Goal: Information Seeking & Learning: Learn about a topic

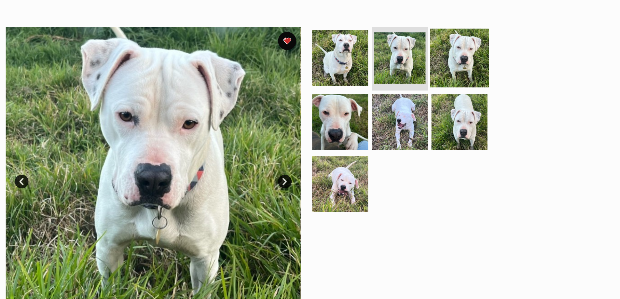
click at [456, 64] on img at bounding box center [459, 64] width 42 height 42
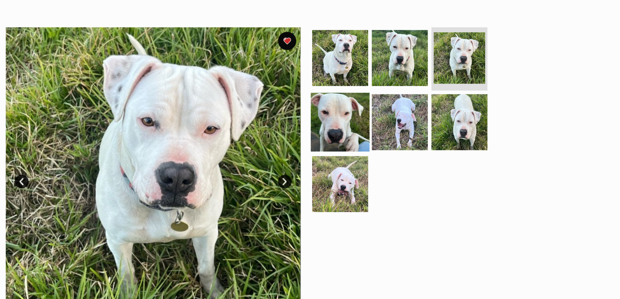
click at [379, 120] on img at bounding box center [373, 110] width 42 height 42
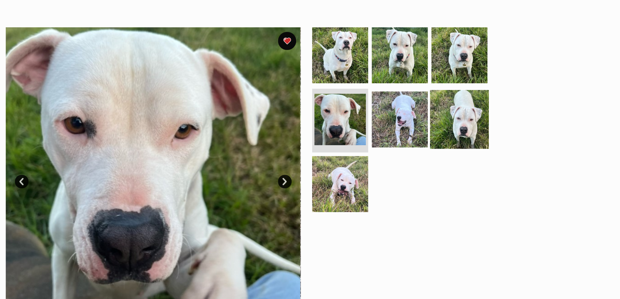
click at [464, 112] on img at bounding box center [459, 109] width 42 height 42
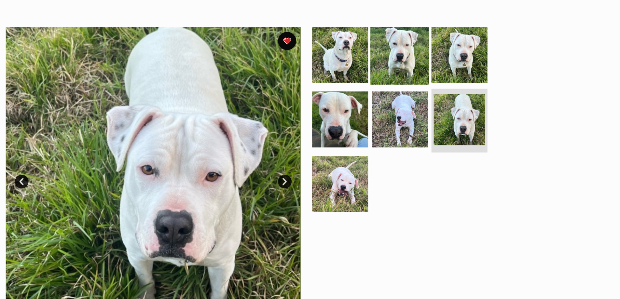
click at [426, 73] on img at bounding box center [416, 62] width 42 height 42
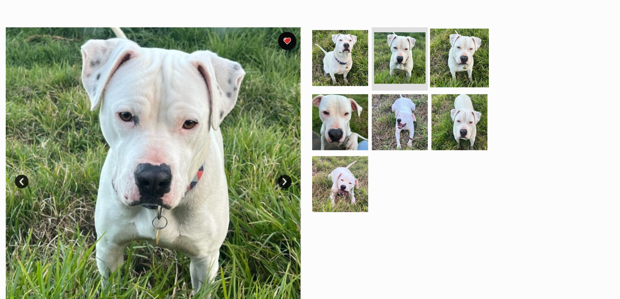
click at [451, 73] on img at bounding box center [459, 64] width 42 height 42
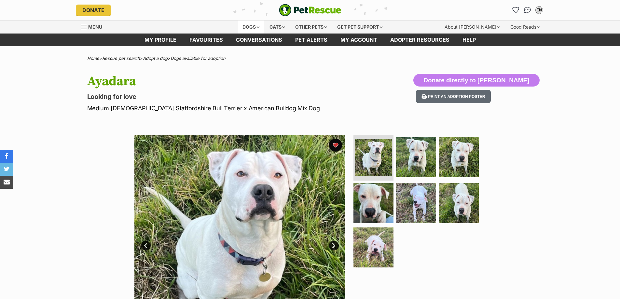
click at [254, 28] on div "Dogs" at bounding box center [251, 27] width 26 height 13
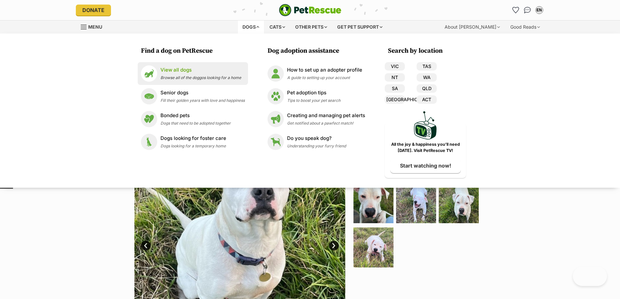
click at [197, 73] on p "View all dogs" at bounding box center [200, 69] width 81 height 7
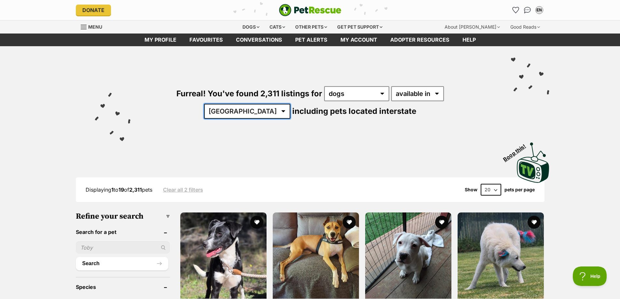
click at [290, 104] on select "Australia ACT NSW NT QLD SA TAS VIC WA" at bounding box center [247, 111] width 86 height 15
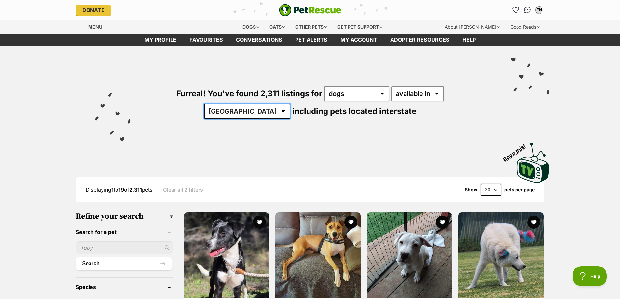
select select "VIC"
click at [290, 104] on select "Australia ACT NSW NT QLD SA TAS VIC WA" at bounding box center [247, 111] width 86 height 15
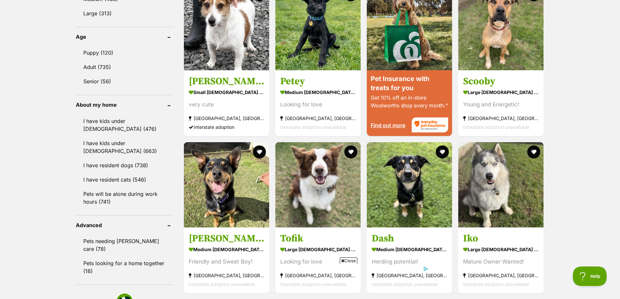
scroll to position [683, 0]
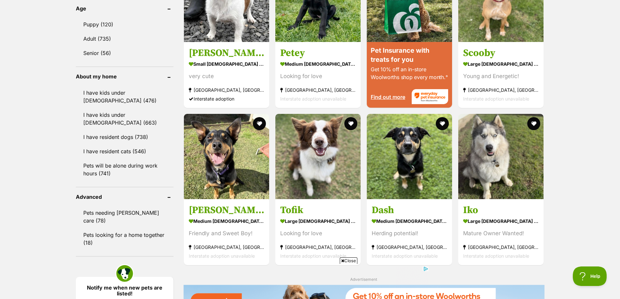
click at [348, 258] on span "Close" at bounding box center [349, 260] width 18 height 7
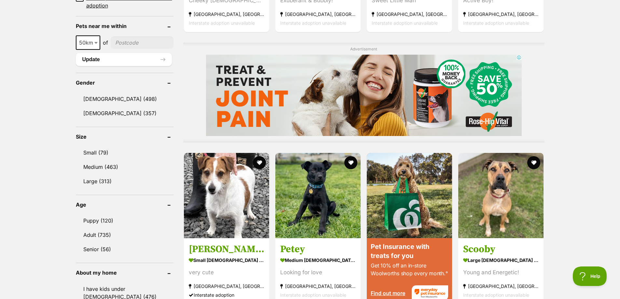
scroll to position [423, 0]
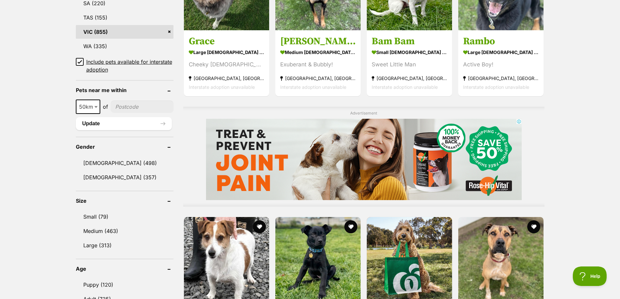
click at [80, 62] on icon at bounding box center [80, 62] width 4 height 3
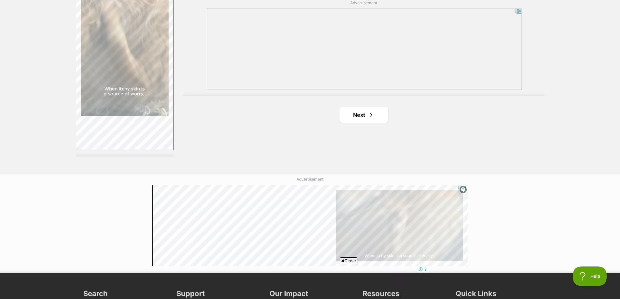
scroll to position [1172, 0]
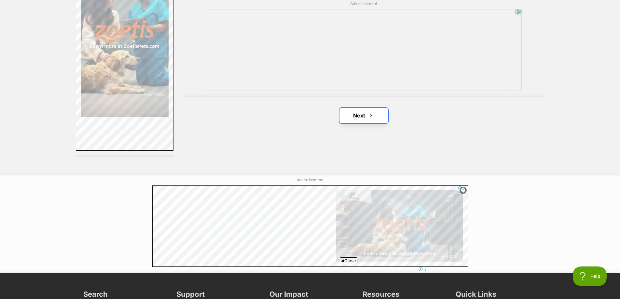
click at [350, 116] on link "Next" at bounding box center [363, 116] width 49 height 16
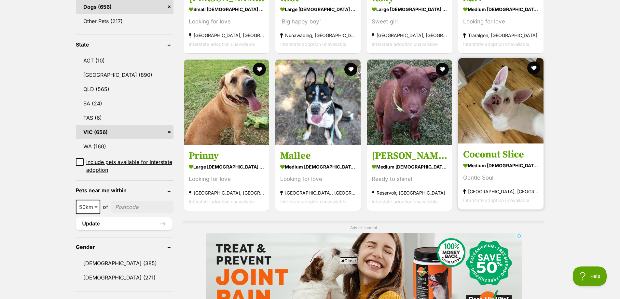
click at [485, 156] on h3 "Coconut Slice" at bounding box center [500, 154] width 75 height 12
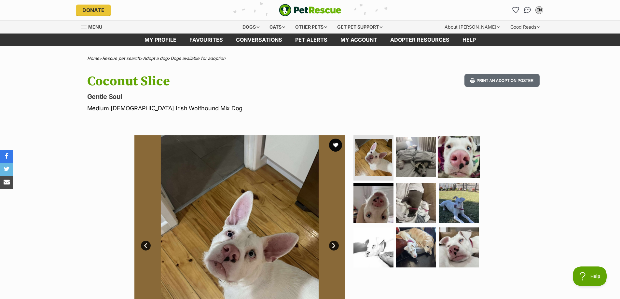
click at [449, 152] on img at bounding box center [459, 157] width 42 height 42
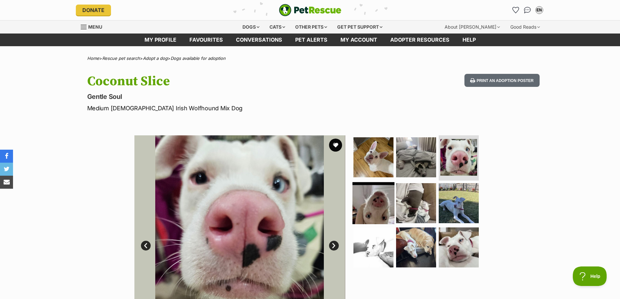
click at [381, 194] on img at bounding box center [373, 203] width 42 height 42
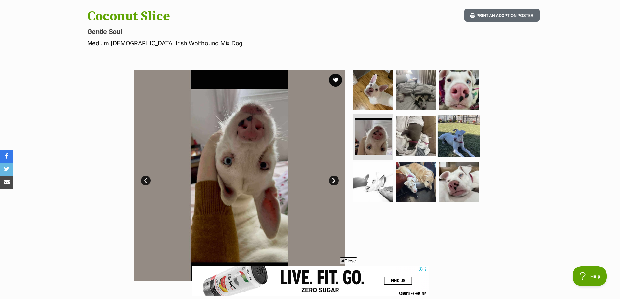
click at [463, 144] on img at bounding box center [459, 136] width 42 height 42
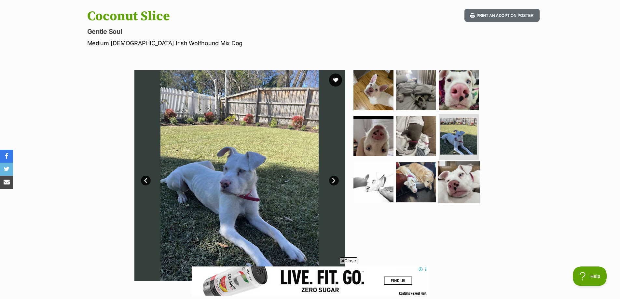
click at [455, 172] on img at bounding box center [459, 182] width 42 height 42
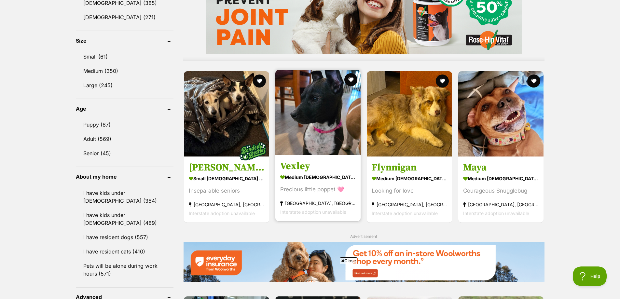
click at [310, 183] on section "medium female Dog Precious little poppet 🩷 Winter Valley, VIC Interstate adopti…" at bounding box center [317, 194] width 75 height 44
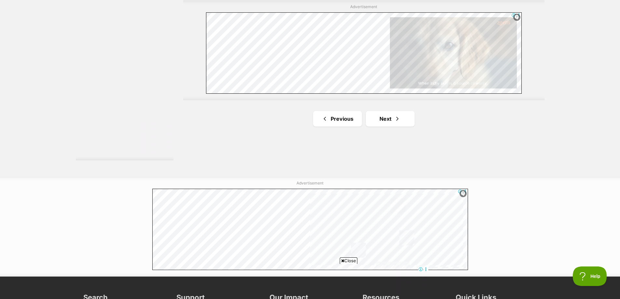
scroll to position [1233, 0]
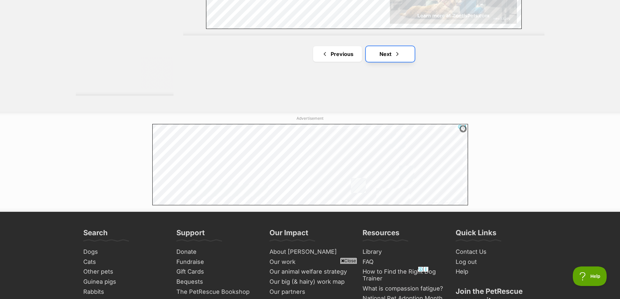
click at [397, 53] on span "Next page" at bounding box center [397, 54] width 7 height 8
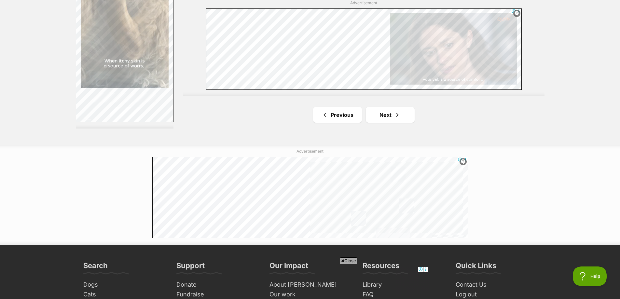
scroll to position [1269, 0]
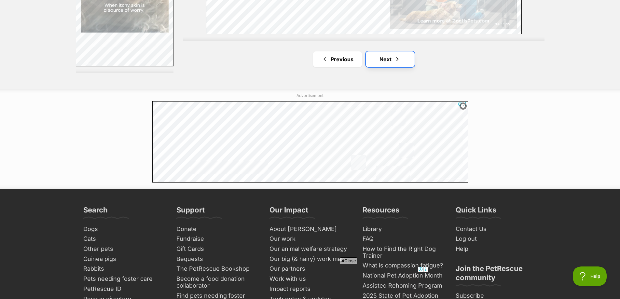
click at [395, 59] on span "Next page" at bounding box center [397, 59] width 7 height 8
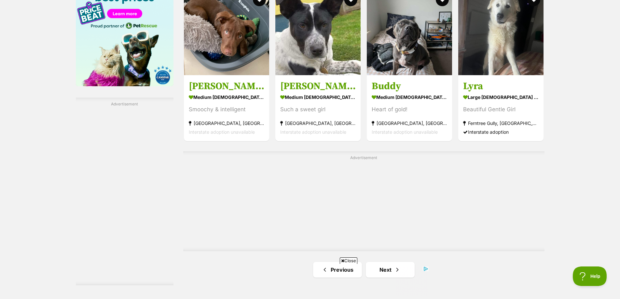
scroll to position [1041, 0]
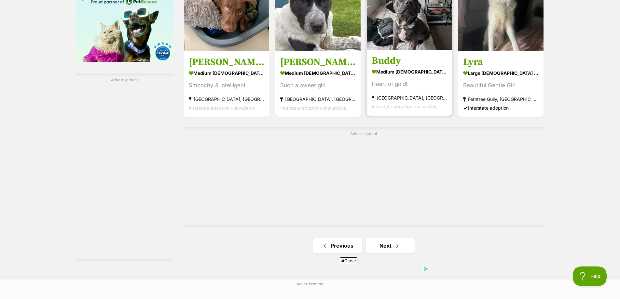
click at [392, 57] on h3 "Buddy" at bounding box center [409, 60] width 75 height 12
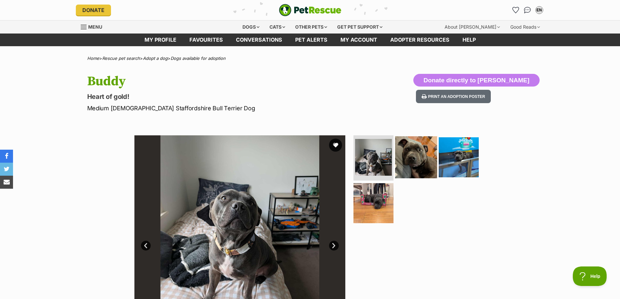
click at [422, 150] on img at bounding box center [416, 157] width 42 height 42
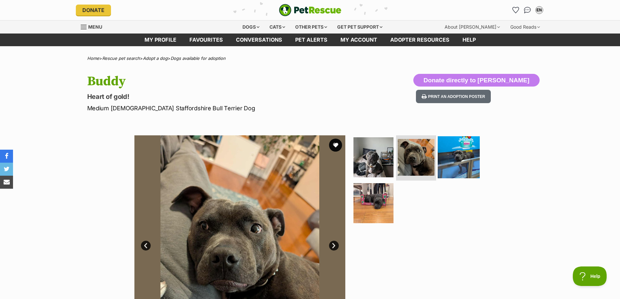
click at [460, 151] on img at bounding box center [459, 157] width 42 height 42
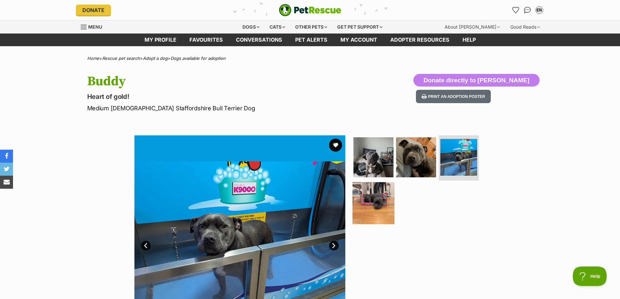
click at [384, 187] on img at bounding box center [373, 203] width 42 height 42
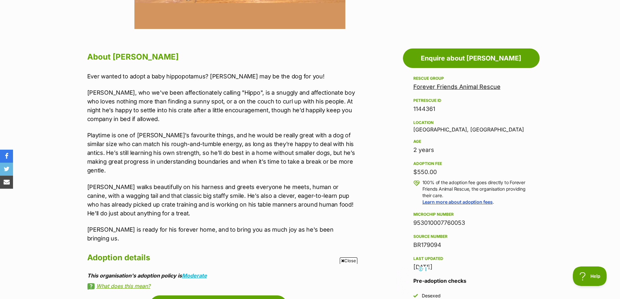
scroll to position [325, 0]
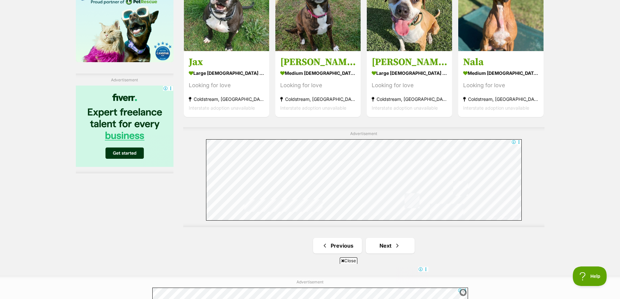
scroll to position [1204, 0]
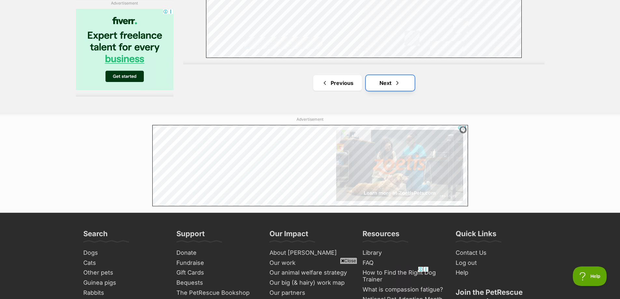
click at [388, 84] on link "Next" at bounding box center [390, 83] width 49 height 16
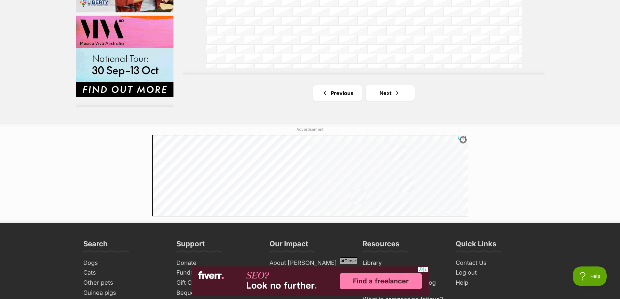
scroll to position [1237, 0]
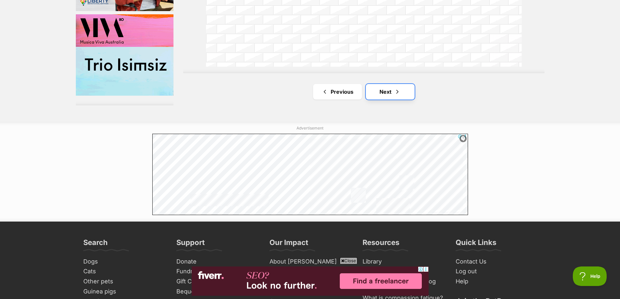
click at [390, 92] on link "Next" at bounding box center [390, 92] width 49 height 16
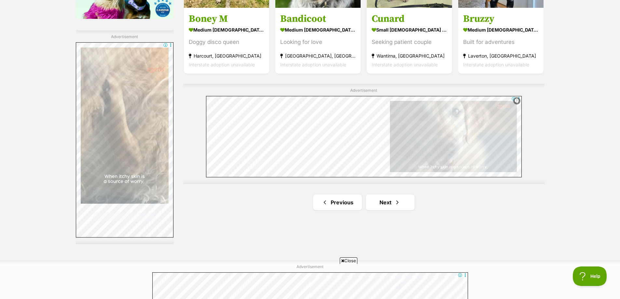
scroll to position [1139, 0]
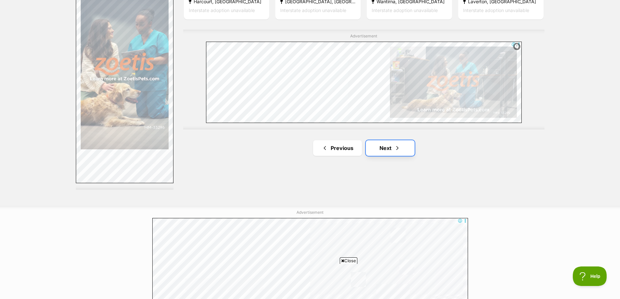
click at [387, 150] on link "Next" at bounding box center [390, 148] width 49 height 16
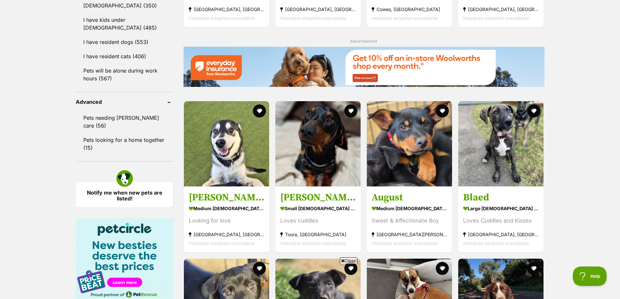
scroll to position [911, 0]
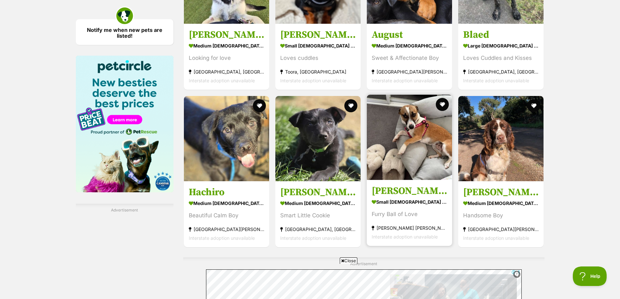
click at [395, 191] on h3 "[PERSON_NAME]" at bounding box center [409, 191] width 75 height 12
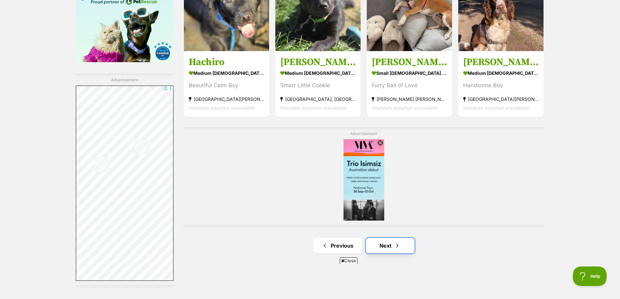
click at [390, 238] on link "Next" at bounding box center [390, 246] width 49 height 16
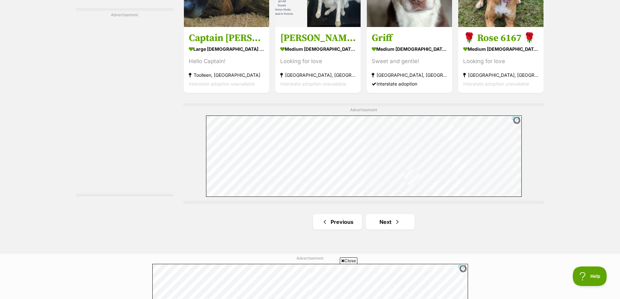
scroll to position [1237, 0]
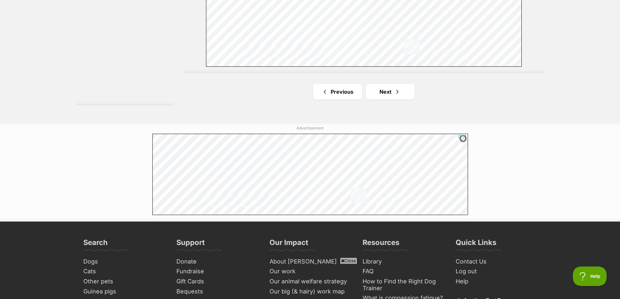
click at [387, 94] on link "Next" at bounding box center [390, 92] width 49 height 16
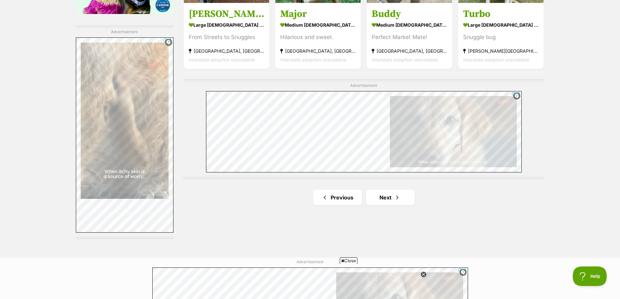
scroll to position [1139, 0]
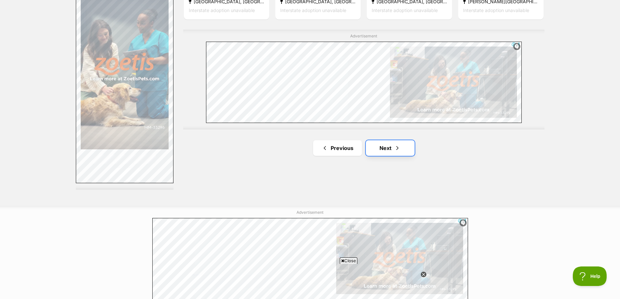
click at [378, 151] on link "Next" at bounding box center [390, 148] width 49 height 16
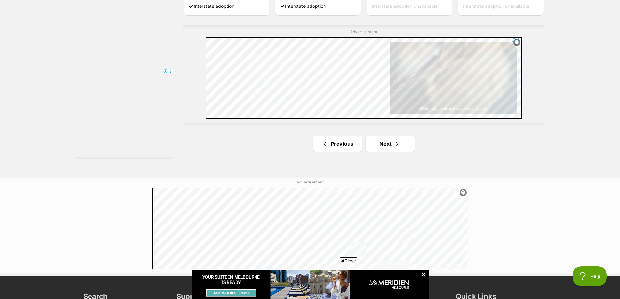
scroll to position [1237, 0]
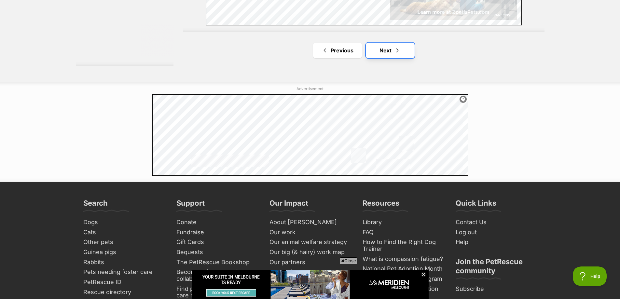
click at [401, 54] on link "Next" at bounding box center [390, 51] width 49 height 16
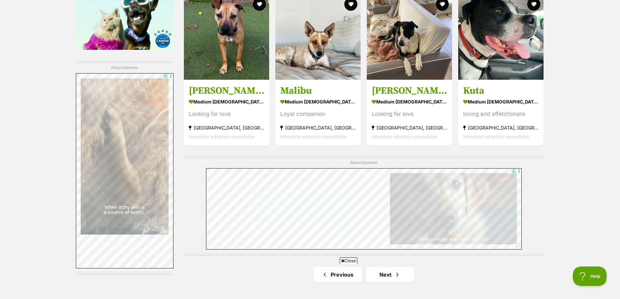
scroll to position [1139, 0]
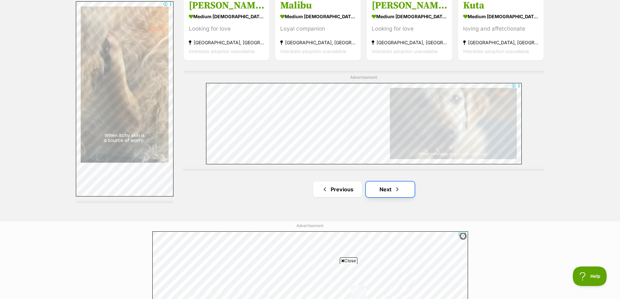
click at [391, 191] on link "Next" at bounding box center [390, 190] width 49 height 16
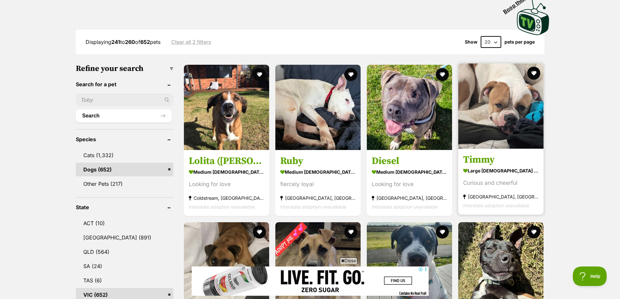
click at [498, 159] on h3 "Timmy" at bounding box center [500, 160] width 75 height 12
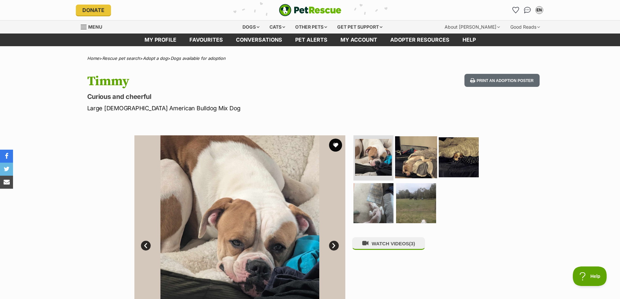
click at [425, 164] on img at bounding box center [416, 157] width 42 height 42
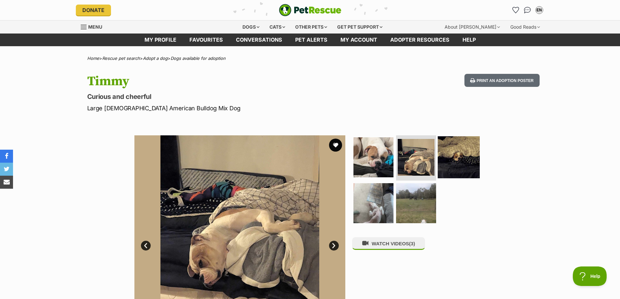
click at [450, 158] on img at bounding box center [459, 157] width 42 height 42
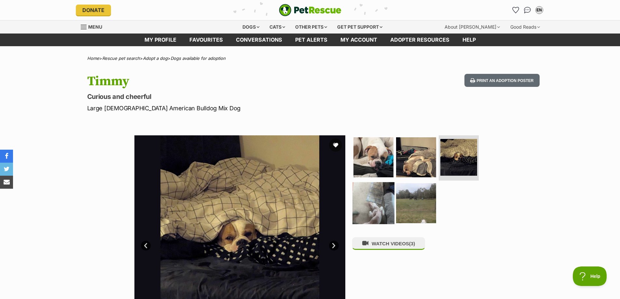
click at [381, 195] on img at bounding box center [373, 203] width 42 height 42
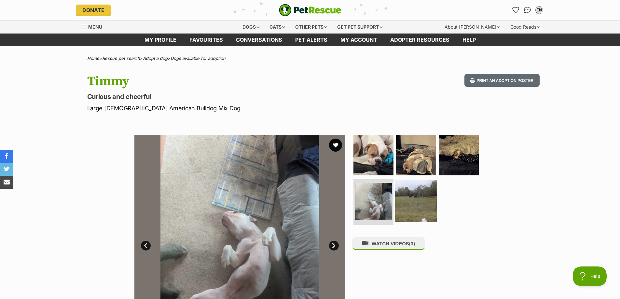
click at [401, 193] on img at bounding box center [416, 201] width 42 height 42
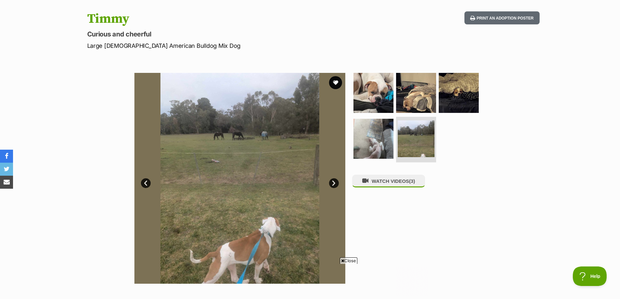
scroll to position [98, 0]
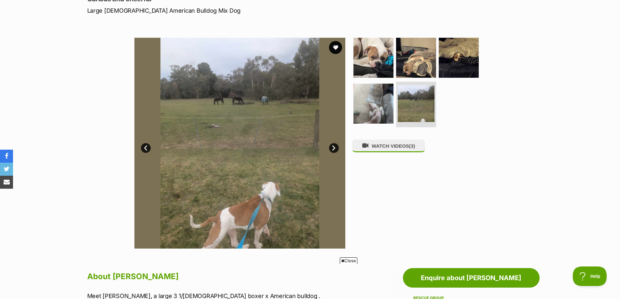
drag, startPoint x: 15, startPoint y: 14, endPoint x: 11, endPoint y: 20, distance: 7.1
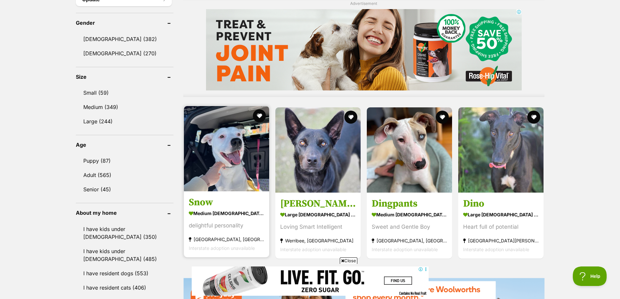
click at [207, 201] on h3 "Snow" at bounding box center [226, 202] width 75 height 12
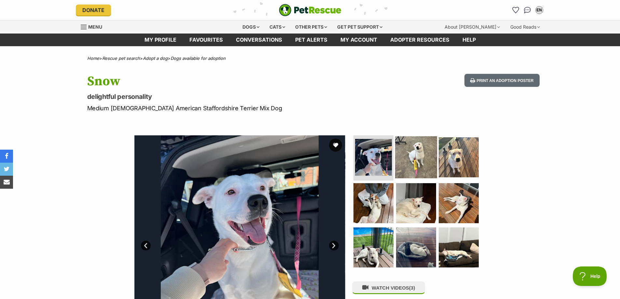
click at [407, 157] on img at bounding box center [416, 157] width 42 height 42
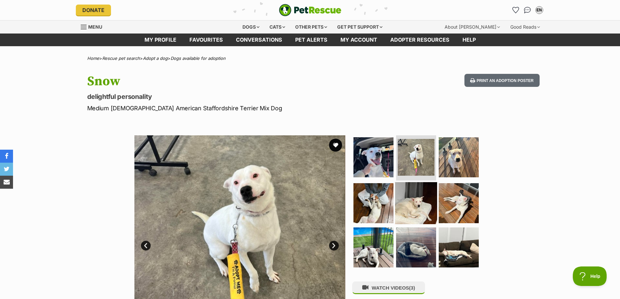
click at [420, 206] on img at bounding box center [416, 203] width 42 height 42
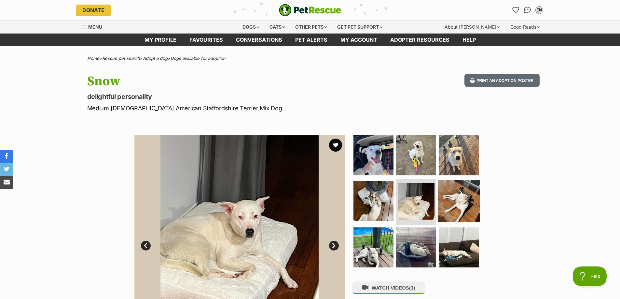
click at [445, 204] on img at bounding box center [459, 201] width 42 height 42
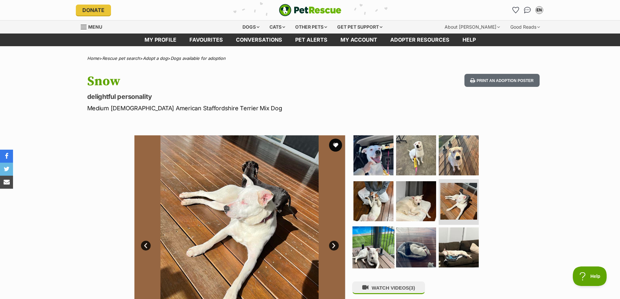
click at [371, 240] on img at bounding box center [373, 247] width 42 height 42
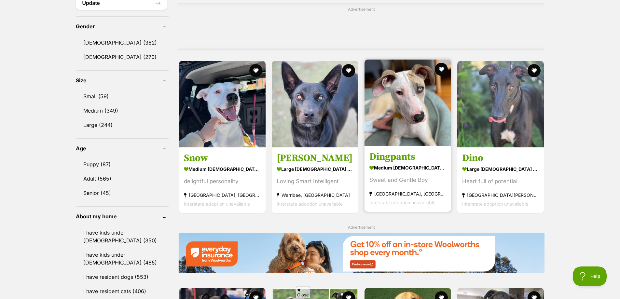
click at [401, 153] on article "Dingpants medium male Dog Sweet and Gentle Boy Brunswick, VIC Interstate adopti…" at bounding box center [408, 136] width 88 height 154
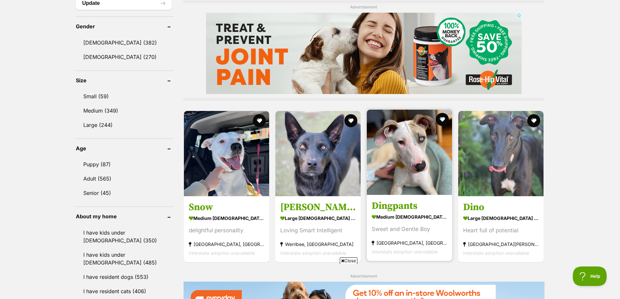
click at [386, 211] on h3 "Dingpants" at bounding box center [409, 205] width 75 height 12
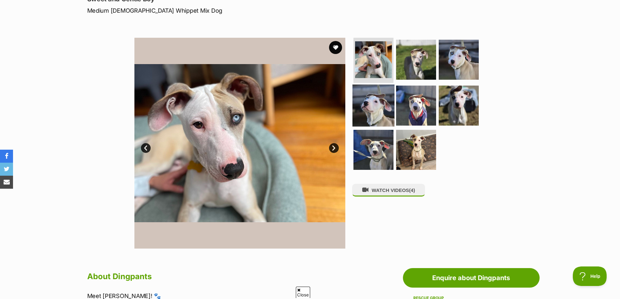
click at [390, 107] on img at bounding box center [373, 106] width 42 height 42
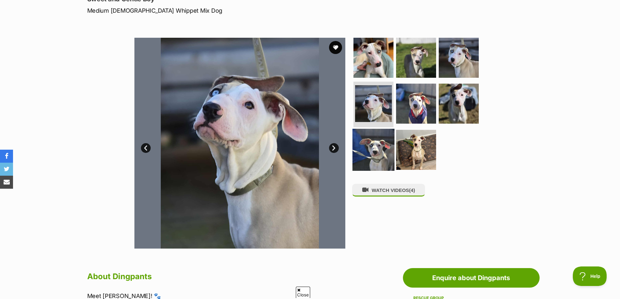
click at [386, 145] on img at bounding box center [373, 150] width 42 height 42
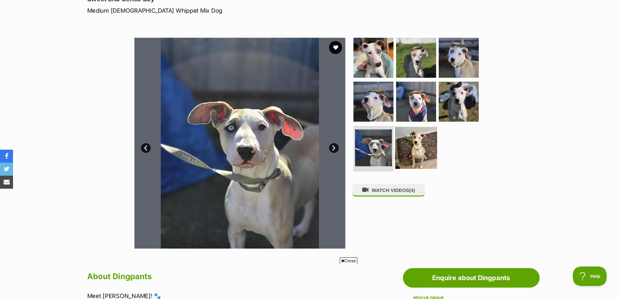
click at [417, 145] on img at bounding box center [416, 148] width 42 height 42
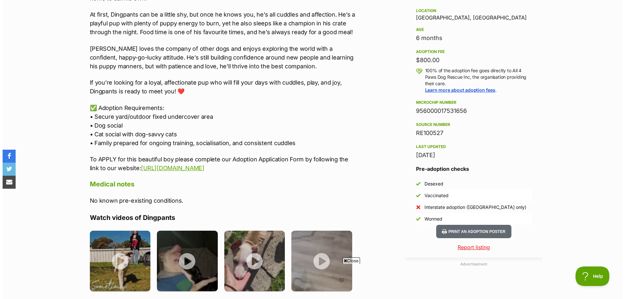
scroll to position [521, 0]
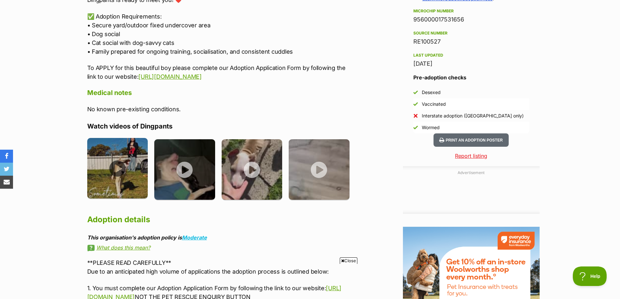
click at [136, 169] on img at bounding box center [117, 168] width 61 height 61
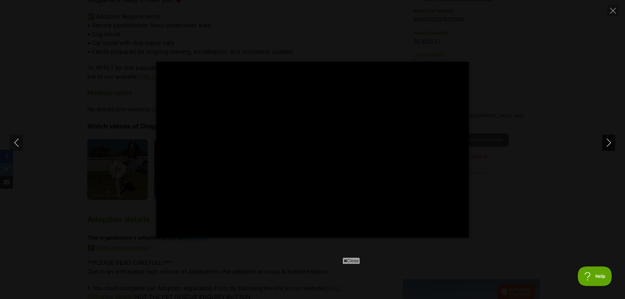
scroll to position [0, 0]
click at [609, 144] on icon "Next" at bounding box center [609, 143] width 8 height 8
type input "82.72"
click at [609, 144] on icon "Next" at bounding box center [609, 143] width 8 height 8
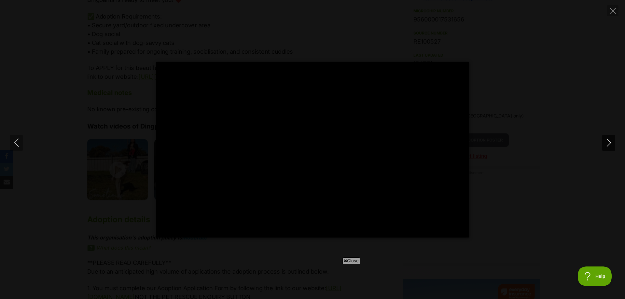
type input "39.3"
type input "0.88"
type input "1.4"
type input "1.98"
type input "3.08"
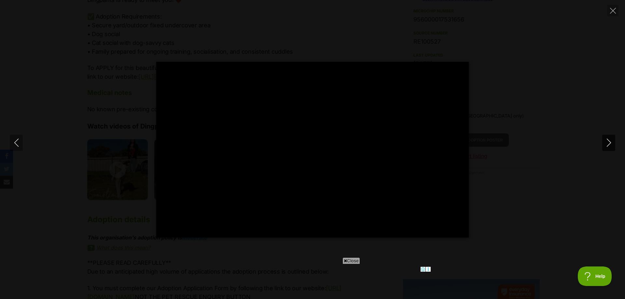
type input "3.11"
type input "4.75"
type input "4.22"
type input "6.42"
type input "5.42"
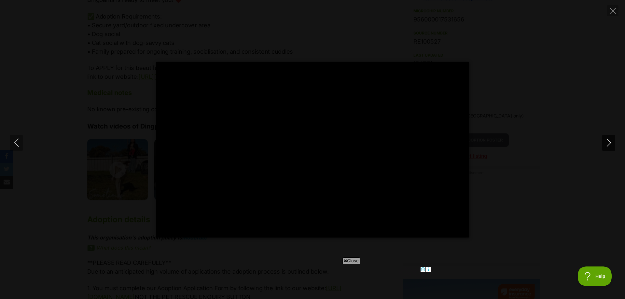
click at [609, 144] on icon "Next" at bounding box center [609, 143] width 8 height 8
type input "9.14"
click at [609, 144] on icon "Next" at bounding box center [609, 143] width 8 height 8
type input "8.78"
type input "84.33"
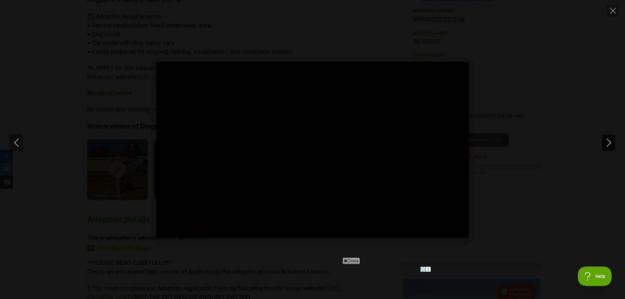
type input "41.78"
type input "9.88"
type input "85.97"
type input "44.62"
type input "10.98"
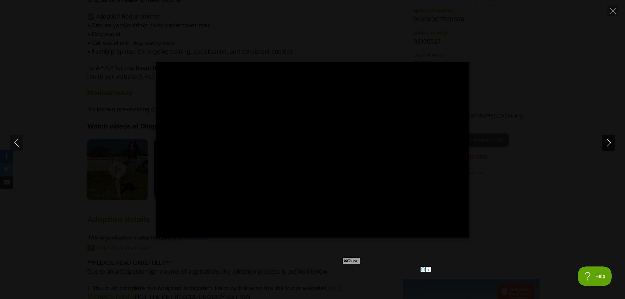
type input "87.63"
click at [609, 144] on icon "Next" at bounding box center [609, 143] width 8 height 8
type input "49.97"
type input "12.11"
type input "89.31"
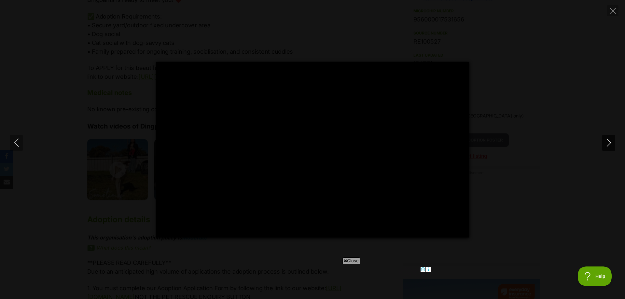
type input "13.31"
type input "91.09"
type input "14.43"
type input "92.77"
type input "15.54"
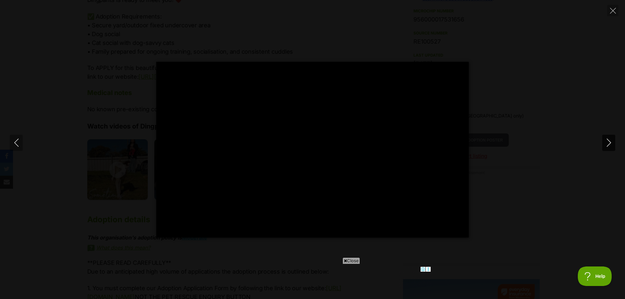
type input "94.5"
type input "16.69"
type input "96.11"
type input "17.76"
type input "97.77"
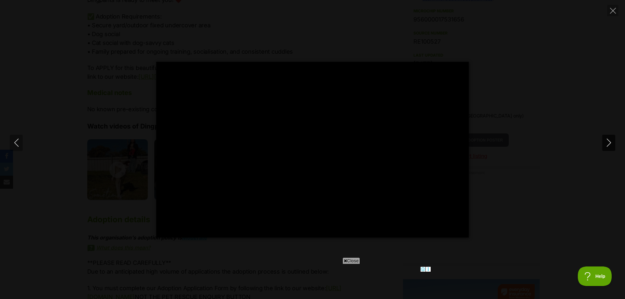
click at [609, 144] on icon "Next" at bounding box center [609, 143] width 8 height 8
type input "18.58"
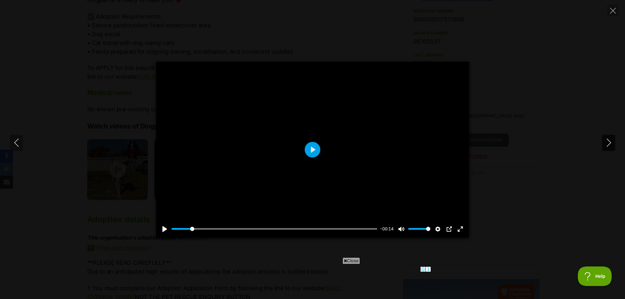
type input "100"
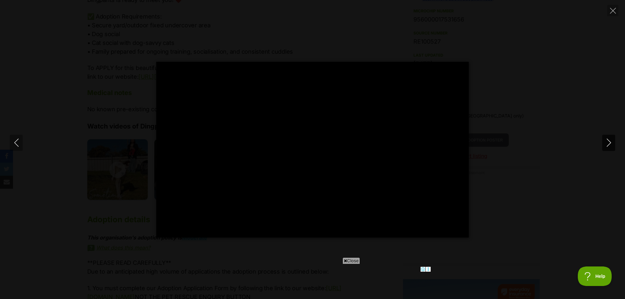
click at [609, 144] on icon "Next" at bounding box center [609, 143] width 8 height 8
type input "26.09"
type input "1.31"
type input "53.02"
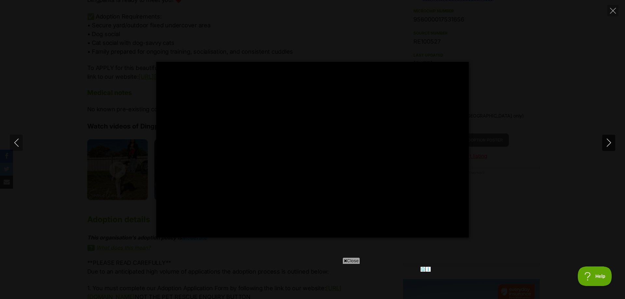
type input "2.99"
type input "55.93"
type input "4.67"
type input "58.83"
type input "6.28"
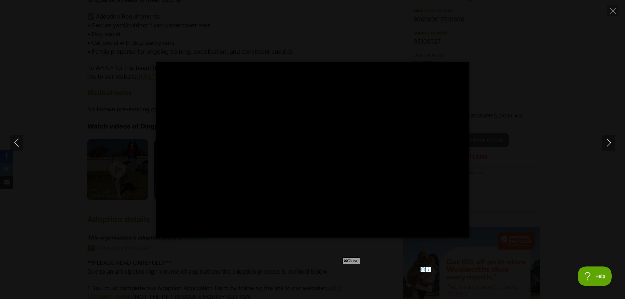
type input "61.63"
type input "8.06"
type input "64.7"
type input "9.74"
click at [612, 8] on icon "Close" at bounding box center [613, 11] width 6 height 6
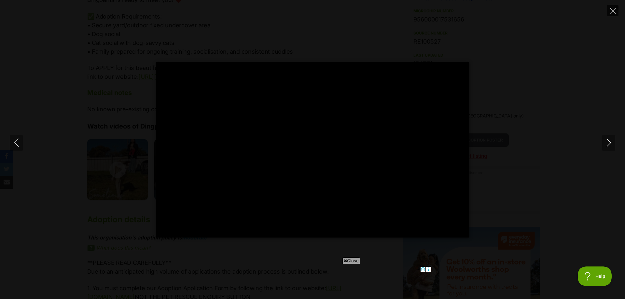
type input "69.43"
click at [612, 8] on icon "Close" at bounding box center [613, 11] width 6 height 6
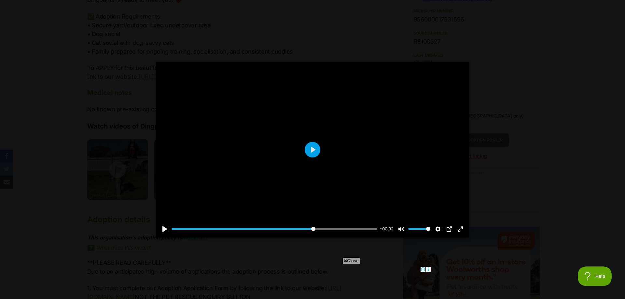
type input "13.45"
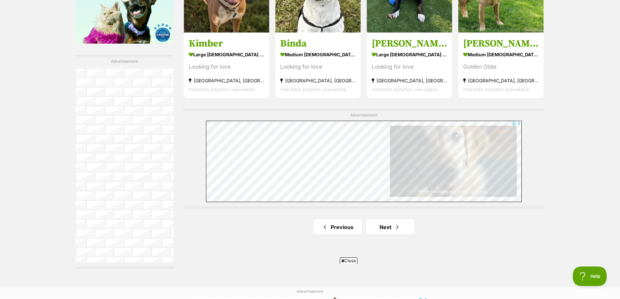
scroll to position [1063, 0]
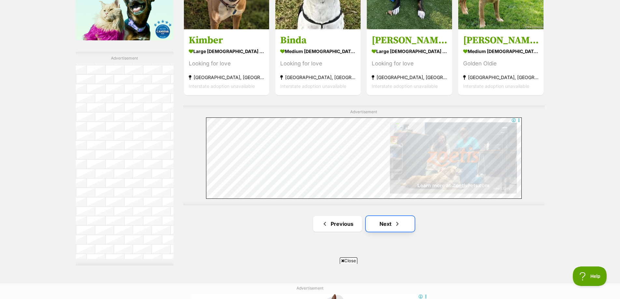
click at [385, 226] on link "Next" at bounding box center [390, 224] width 49 height 16
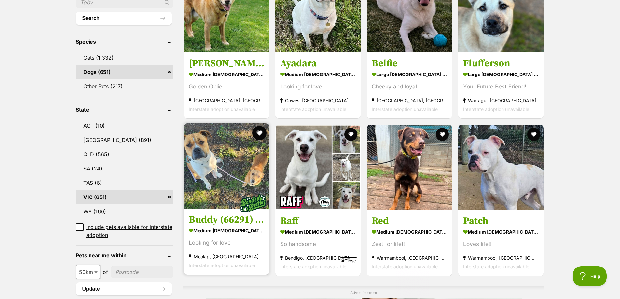
click at [255, 129] on button "favourite" at bounding box center [259, 133] width 14 height 14
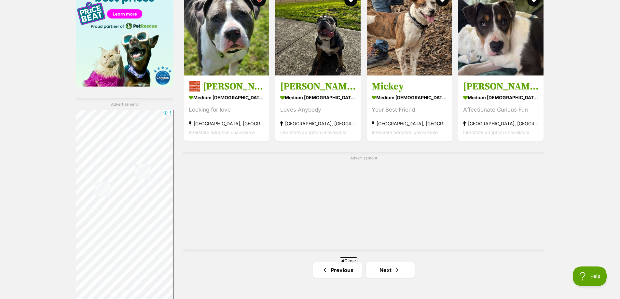
scroll to position [1139, 0]
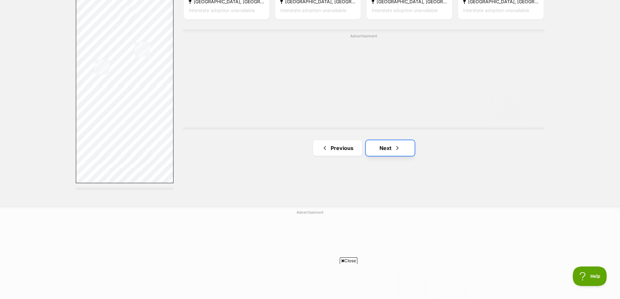
click at [381, 154] on link "Next" at bounding box center [390, 148] width 49 height 16
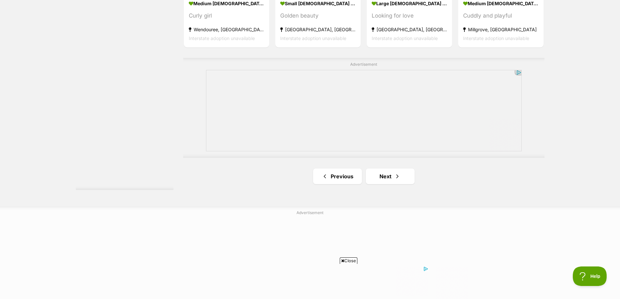
scroll to position [1204, 0]
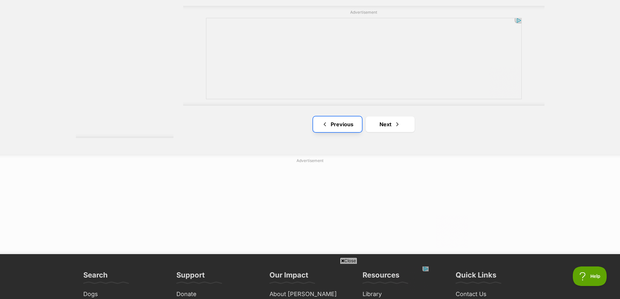
click at [347, 128] on link "Previous" at bounding box center [337, 124] width 49 height 16
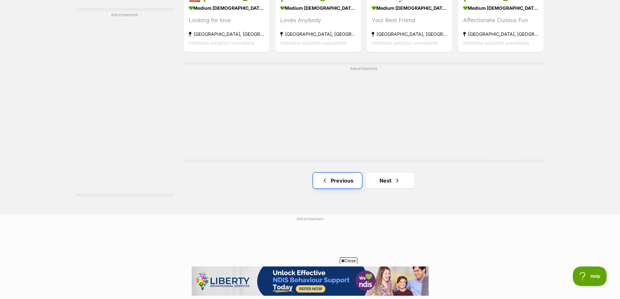
click at [343, 176] on link "Previous" at bounding box center [337, 181] width 49 height 16
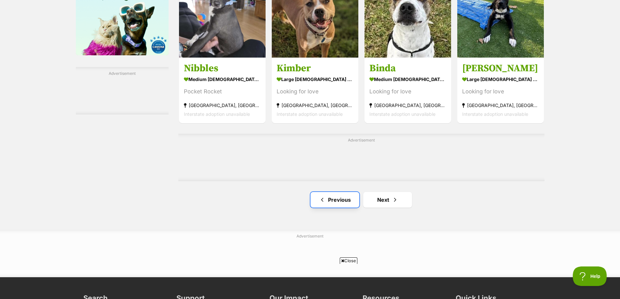
click at [344, 194] on link "Previous" at bounding box center [334, 200] width 49 height 16
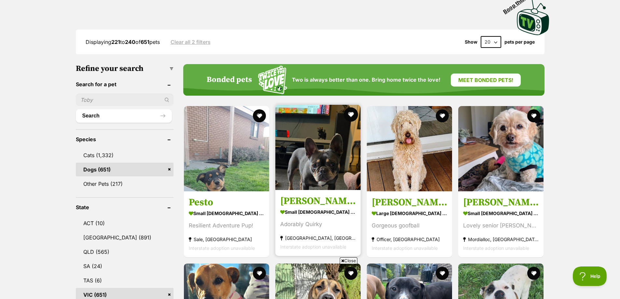
click at [350, 116] on button "favourite" at bounding box center [351, 114] width 14 height 14
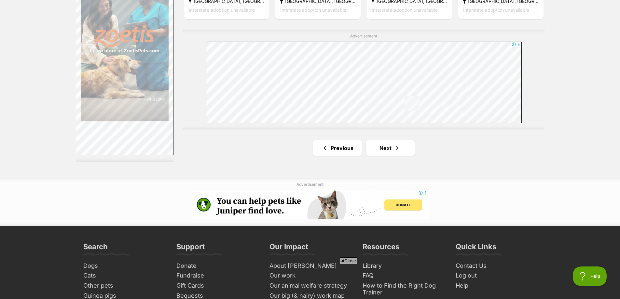
scroll to position [1269, 0]
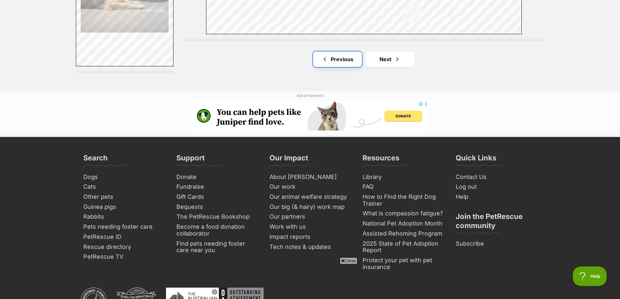
click at [338, 61] on link "Previous" at bounding box center [337, 59] width 49 height 16
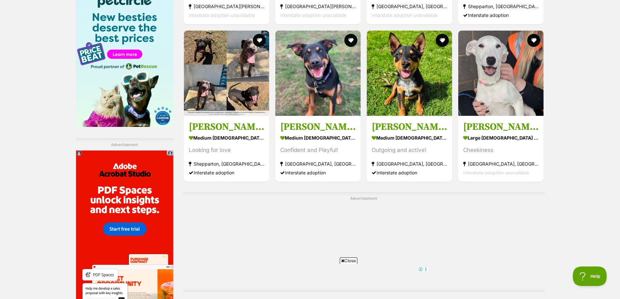
scroll to position [1074, 0]
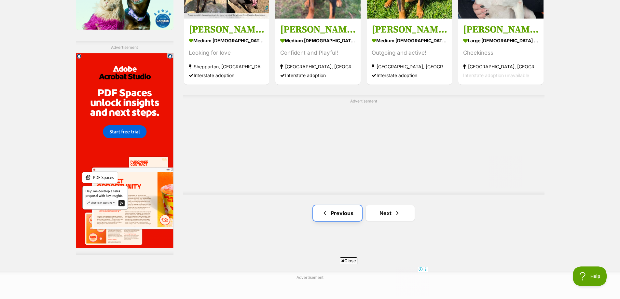
click at [342, 211] on link "Previous" at bounding box center [337, 213] width 49 height 16
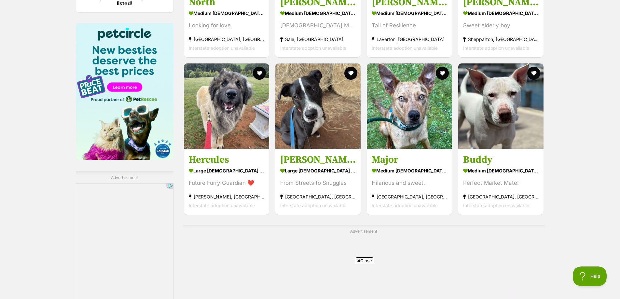
scroll to position [1074, 0]
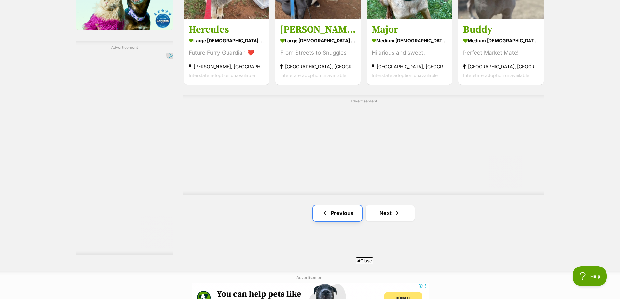
click at [349, 219] on link "Previous" at bounding box center [337, 213] width 49 height 16
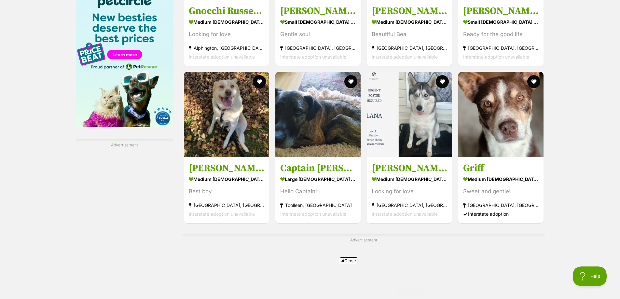
scroll to position [1139, 0]
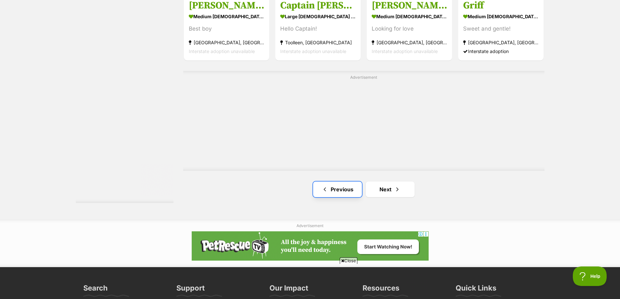
click at [343, 191] on link "Previous" at bounding box center [337, 190] width 49 height 16
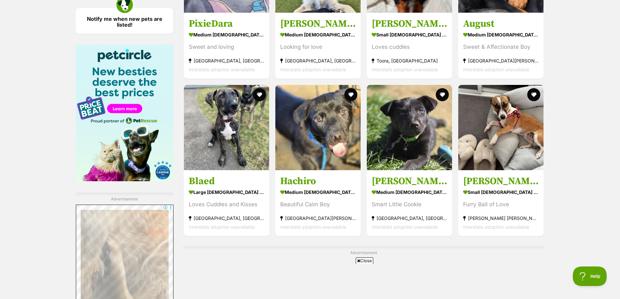
scroll to position [944, 0]
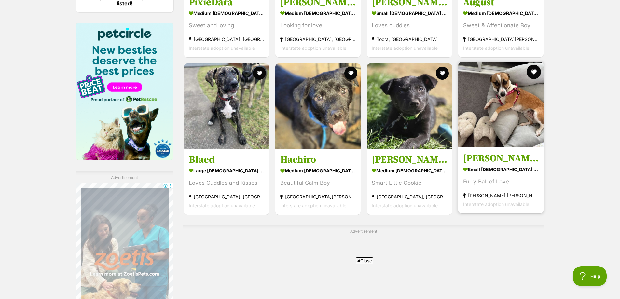
click at [537, 71] on button "favourite" at bounding box center [534, 72] width 14 height 14
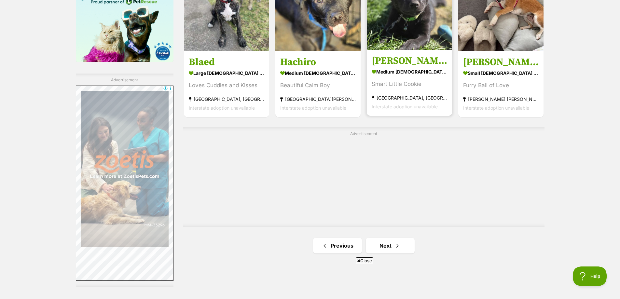
scroll to position [1172, 0]
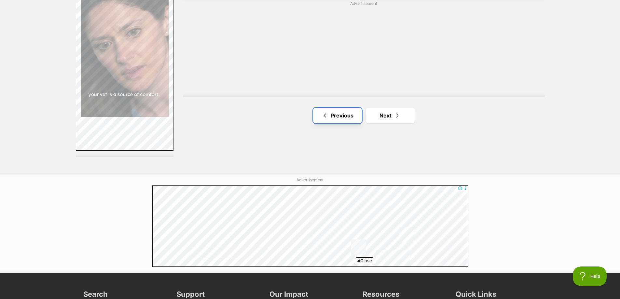
click at [338, 116] on link "Previous" at bounding box center [337, 116] width 49 height 16
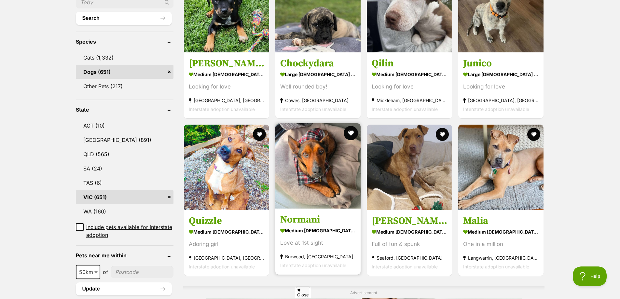
click at [345, 132] on button "favourite" at bounding box center [351, 133] width 14 height 14
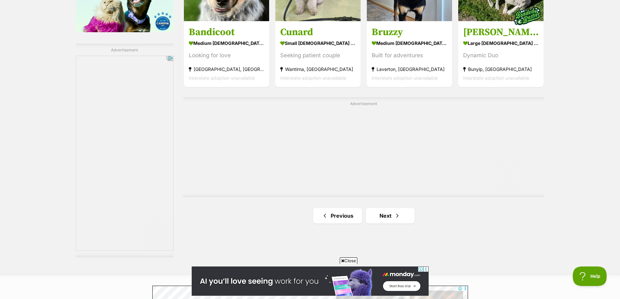
scroll to position [1074, 0]
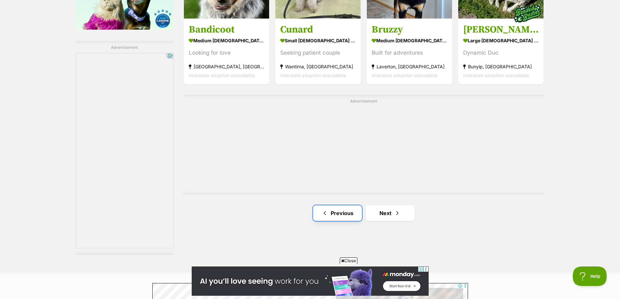
click at [343, 219] on link "Previous" at bounding box center [337, 213] width 49 height 16
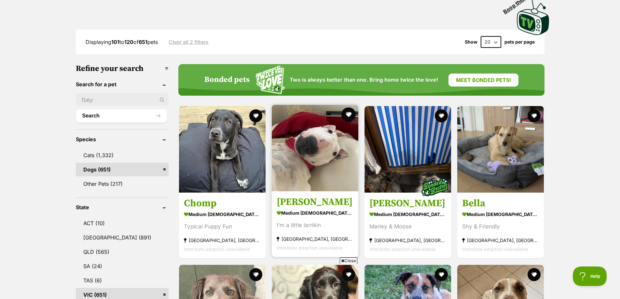
click at [344, 111] on button "favourite" at bounding box center [348, 114] width 14 height 14
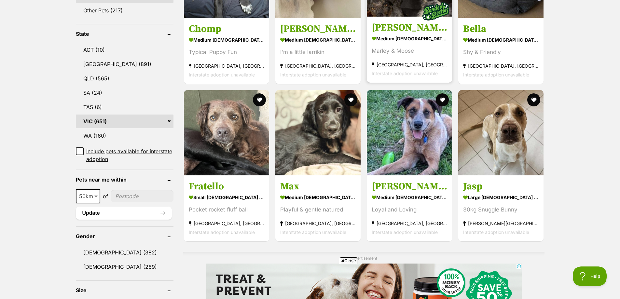
scroll to position [391, 0]
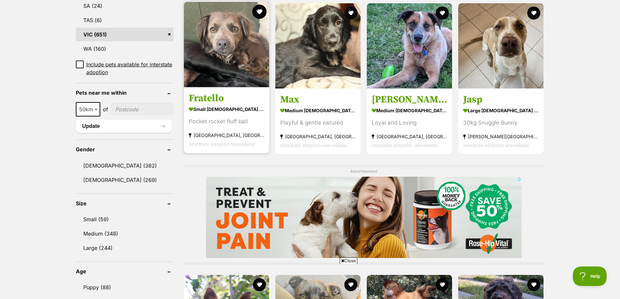
click at [258, 10] on button "favourite" at bounding box center [259, 12] width 14 height 14
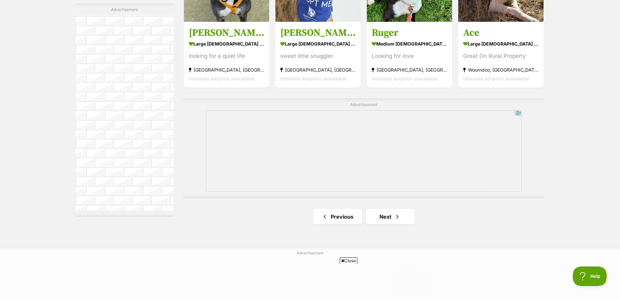
scroll to position [1172, 0]
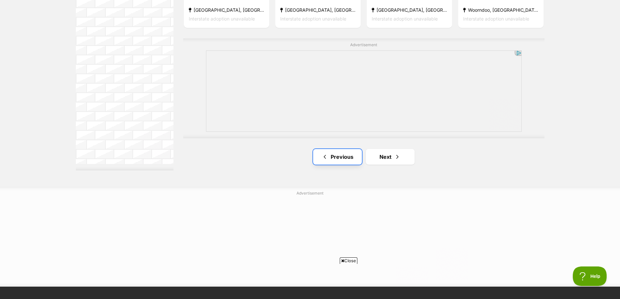
click at [335, 160] on link "Previous" at bounding box center [337, 157] width 49 height 16
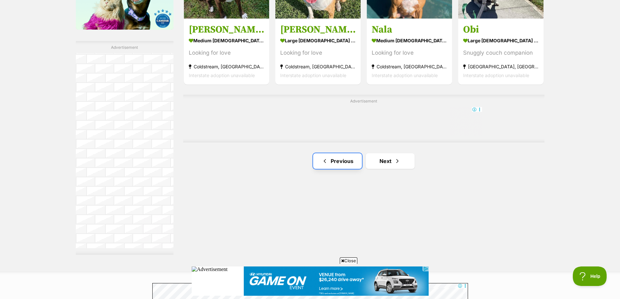
click at [340, 161] on link "Previous" at bounding box center [337, 161] width 49 height 16
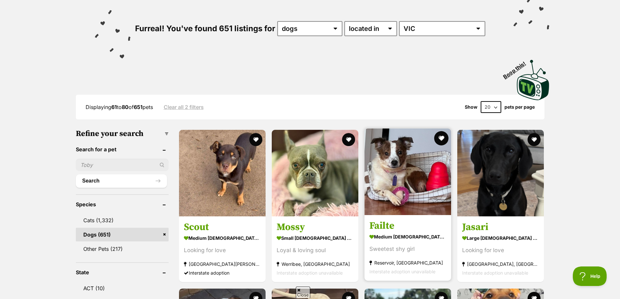
click at [437, 141] on button "favourite" at bounding box center [441, 138] width 14 height 14
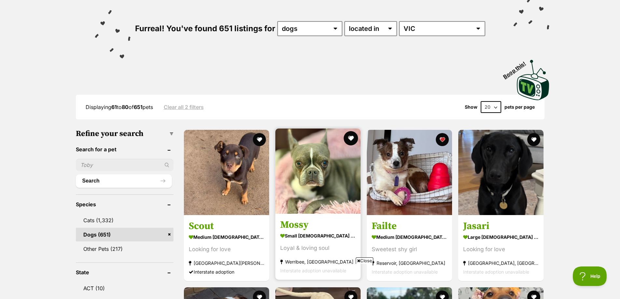
click at [353, 135] on button "favourite" at bounding box center [351, 138] width 14 height 14
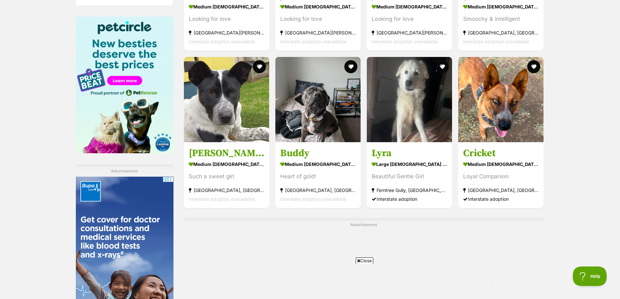
scroll to position [1041, 0]
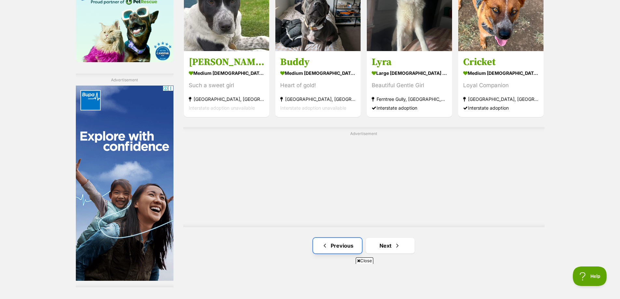
click at [339, 244] on link "Previous" at bounding box center [337, 246] width 49 height 16
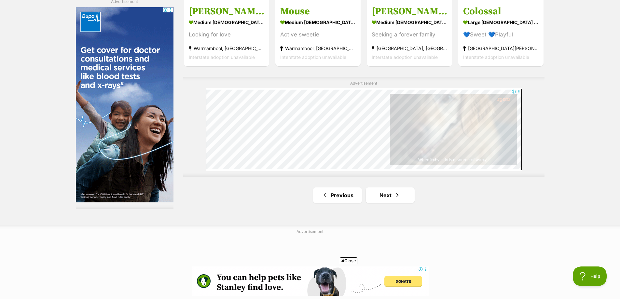
scroll to position [1237, 0]
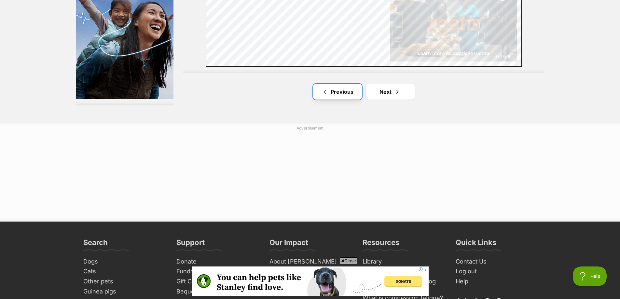
click at [337, 90] on link "Previous" at bounding box center [337, 92] width 49 height 16
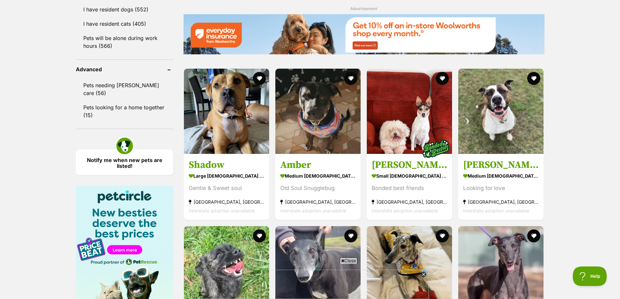
scroll to position [944, 0]
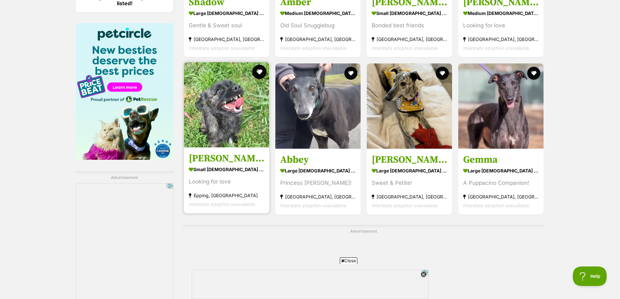
click at [256, 71] on button "favourite" at bounding box center [259, 72] width 14 height 14
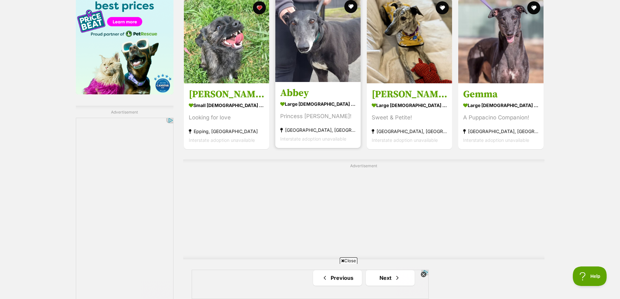
scroll to position [1106, 0]
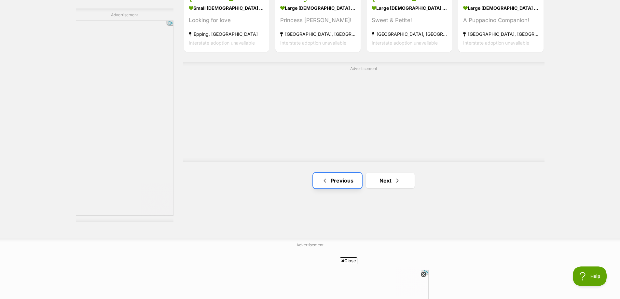
click at [331, 188] on link "Previous" at bounding box center [337, 181] width 49 height 16
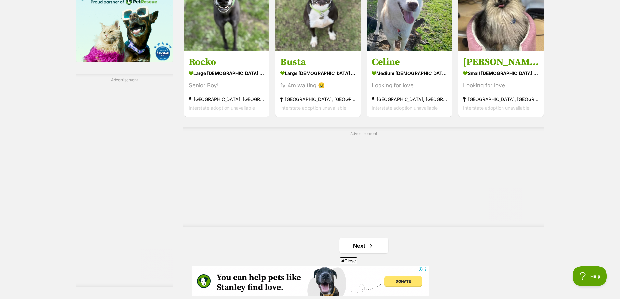
scroll to position [976, 0]
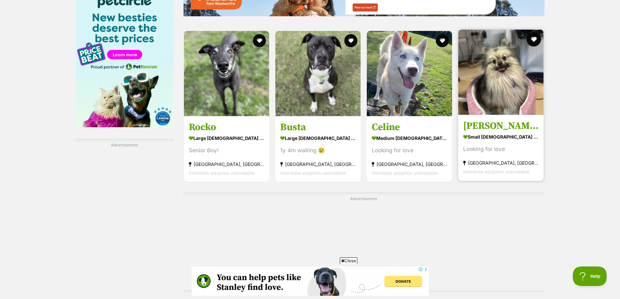
click at [535, 40] on button "favourite" at bounding box center [534, 39] width 14 height 14
click at [487, 123] on h3 "[PERSON_NAME]" at bounding box center [500, 125] width 75 height 12
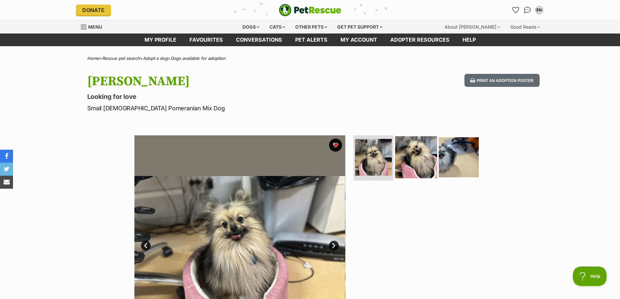
click at [413, 148] on img at bounding box center [416, 157] width 42 height 42
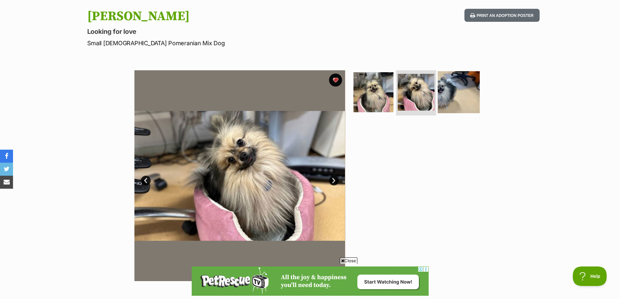
click at [445, 89] on img at bounding box center [459, 92] width 42 height 42
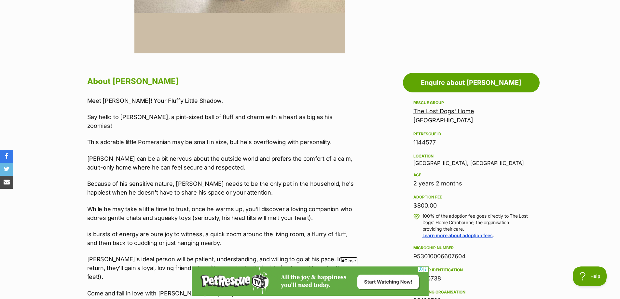
scroll to position [130, 0]
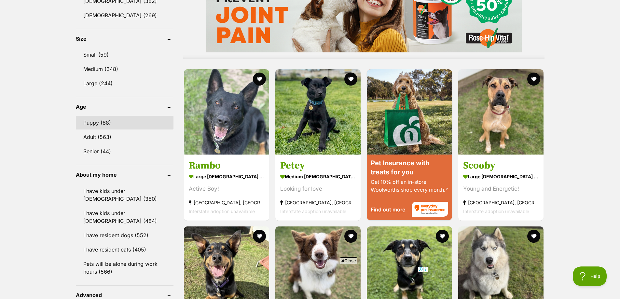
scroll to position [553, 0]
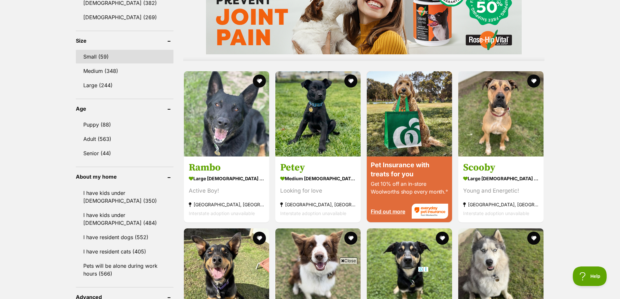
click at [106, 54] on link "Small (59)" at bounding box center [125, 57] width 98 height 14
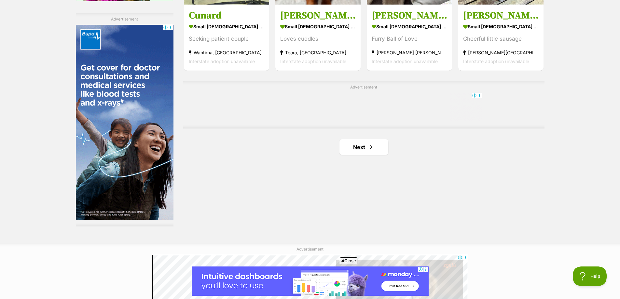
scroll to position [1106, 0]
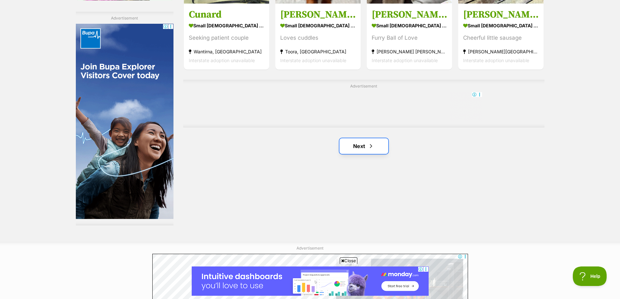
click at [369, 142] on span "Next page" at bounding box center [371, 146] width 7 height 8
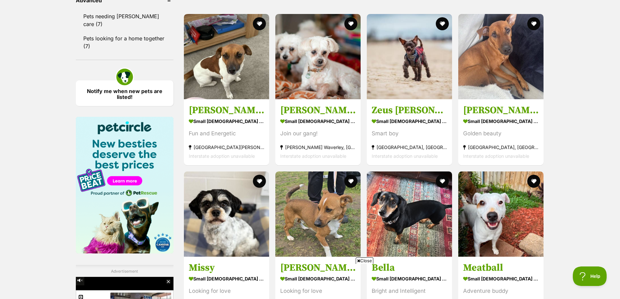
scroll to position [911, 0]
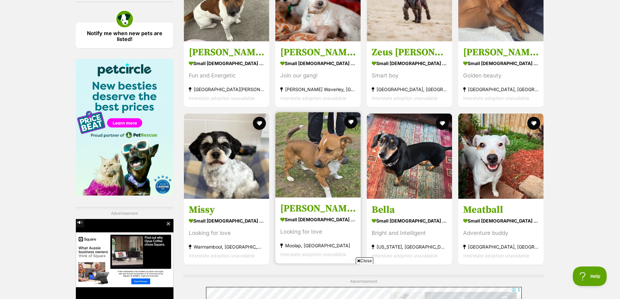
click at [314, 202] on h3 "[PERSON_NAME] (66967)" at bounding box center [317, 208] width 75 height 12
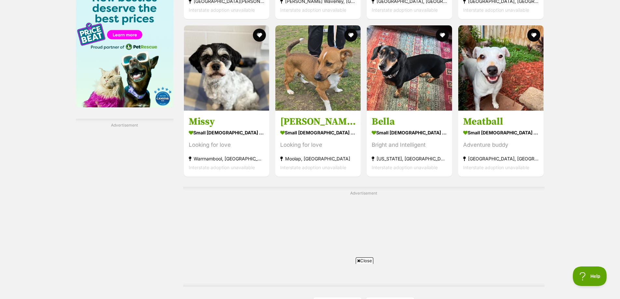
scroll to position [1001, 0]
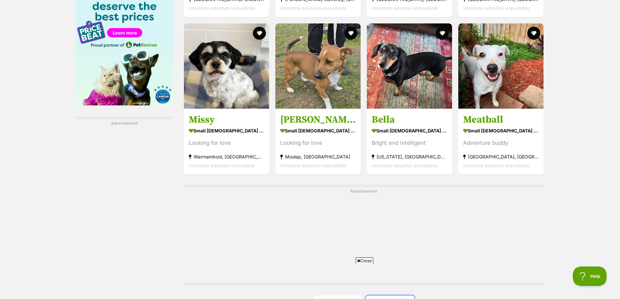
click at [389, 295] on link "Next" at bounding box center [390, 303] width 49 height 16
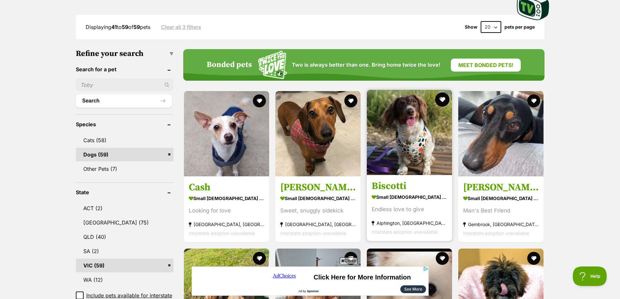
click at [438, 92] on button "favourite" at bounding box center [442, 99] width 14 height 14
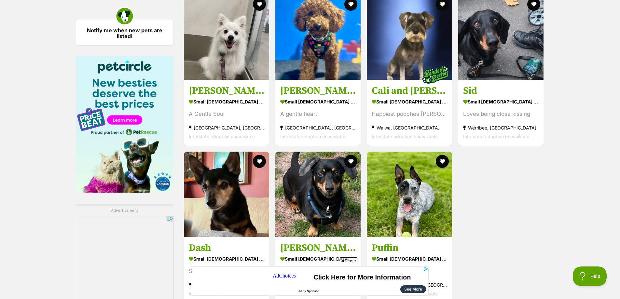
scroll to position [814, 0]
